Goal: Find specific page/section: Find specific page/section

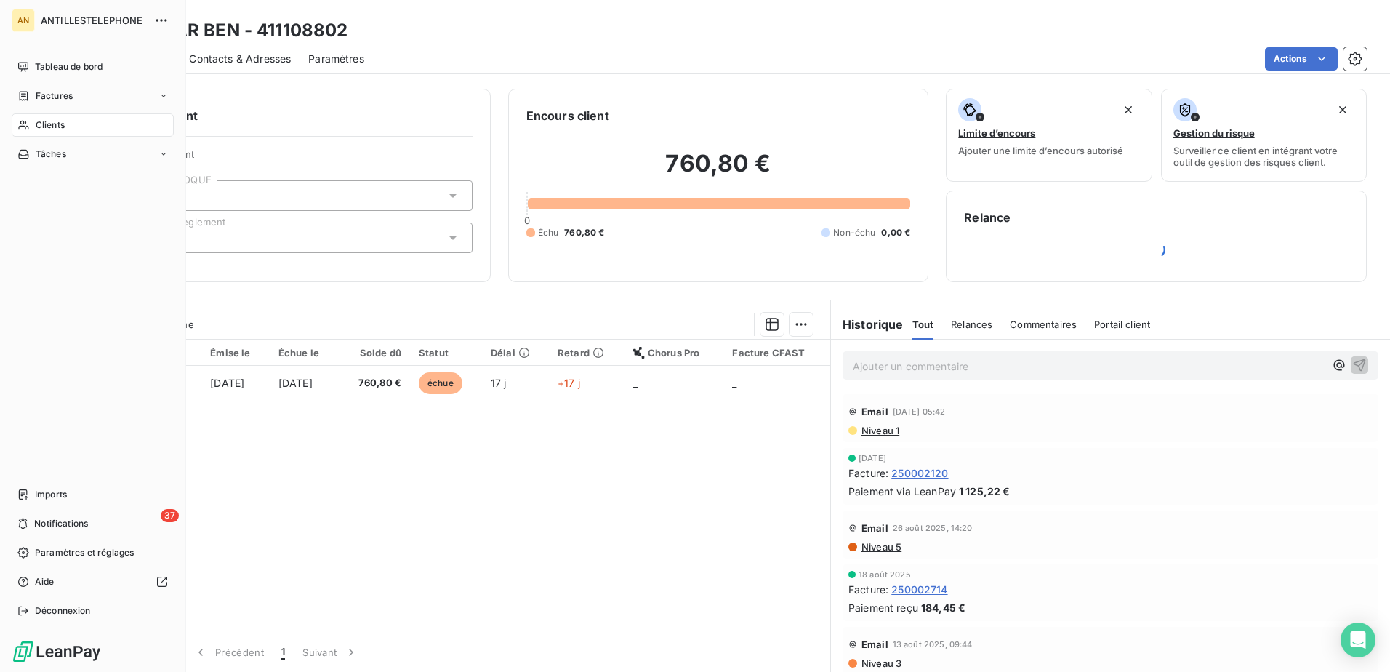
click at [20, 123] on icon at bounding box center [23, 125] width 12 height 12
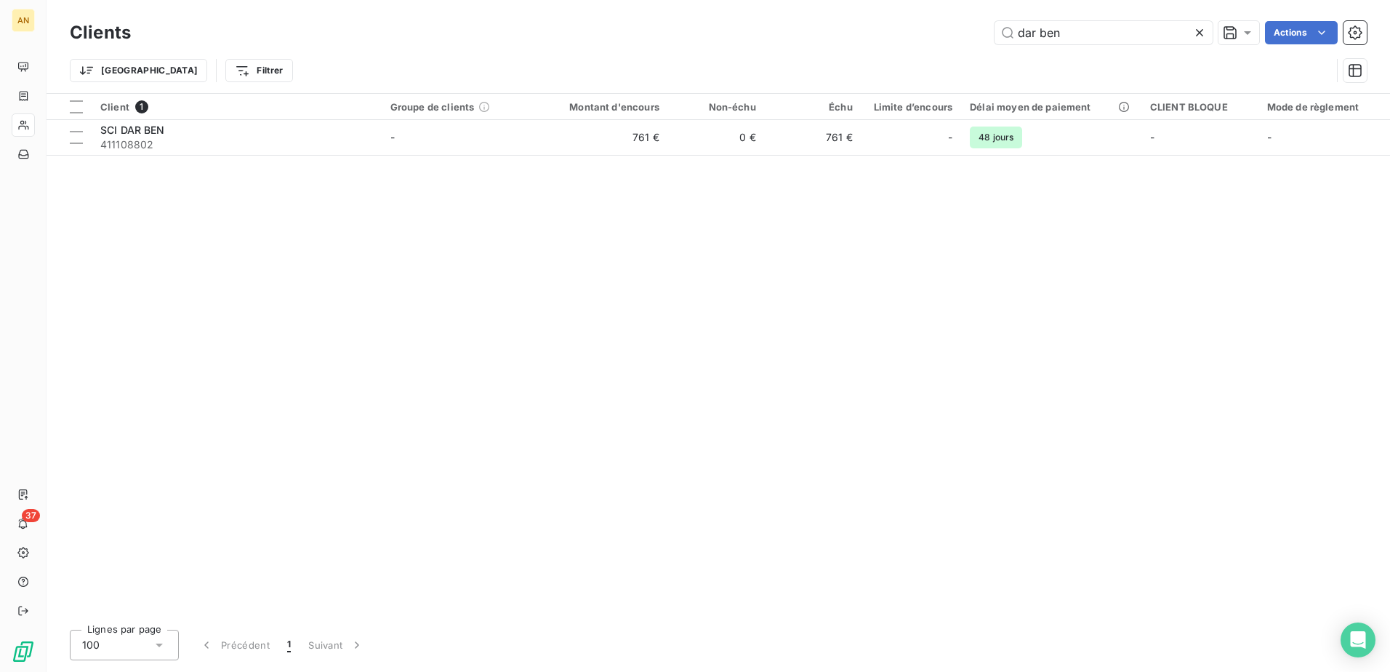
drag, startPoint x: 1071, startPoint y: 30, endPoint x: 950, endPoint y: 15, distance: 122.4
click at [950, 15] on div "Clients dar ben Actions Trier Filtrer" at bounding box center [719, 46] width 1344 height 93
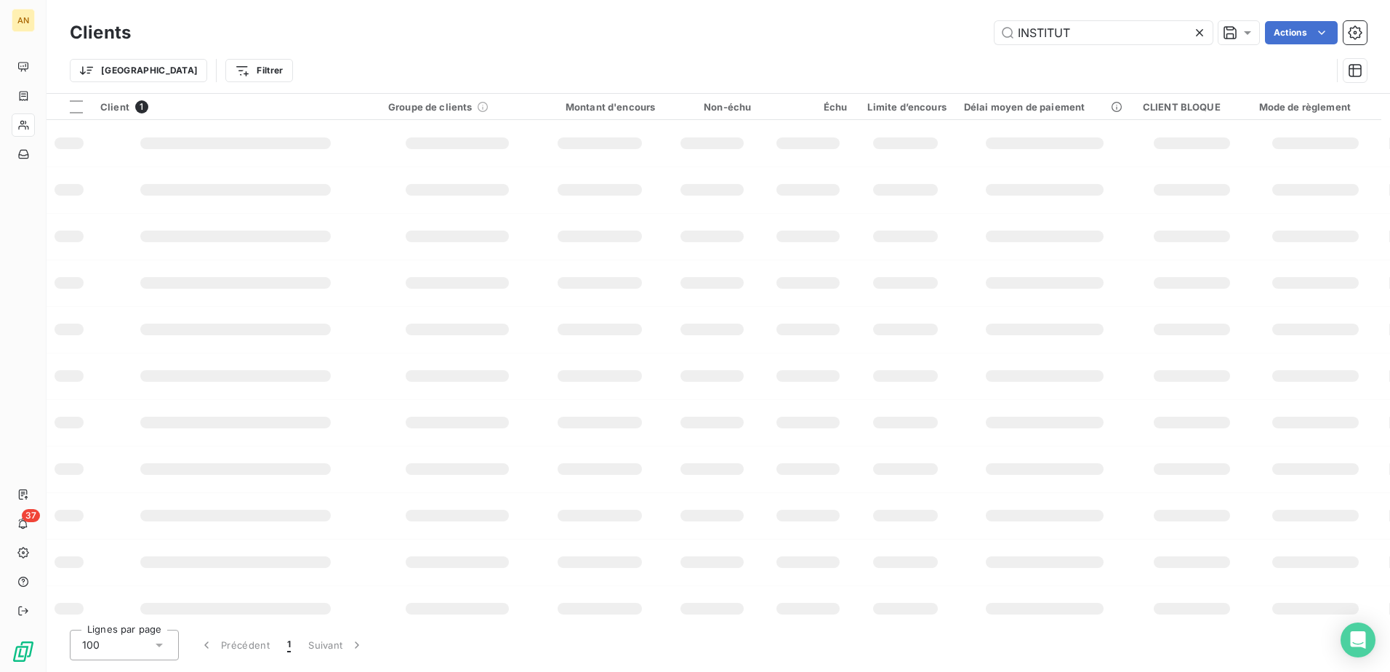
type input "INSTITUT"
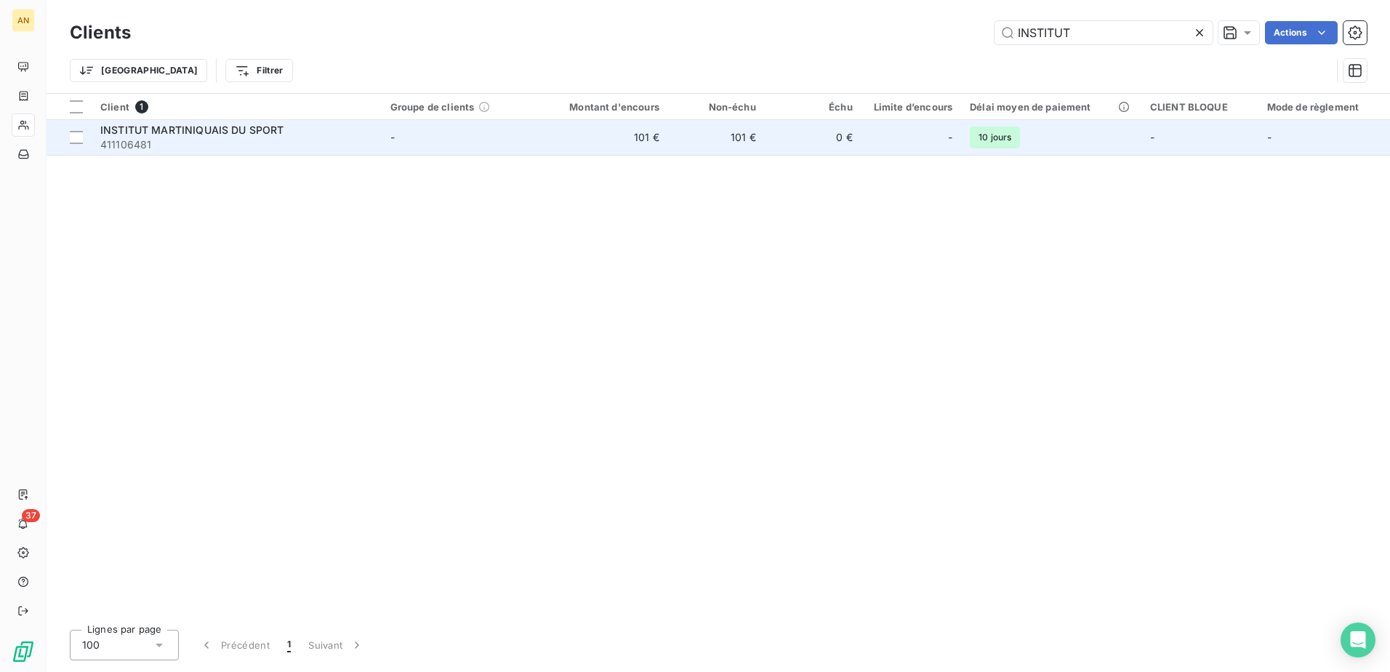
click at [668, 149] on td "101 €" at bounding box center [603, 137] width 129 height 35
